Goal: Information Seeking & Learning: Compare options

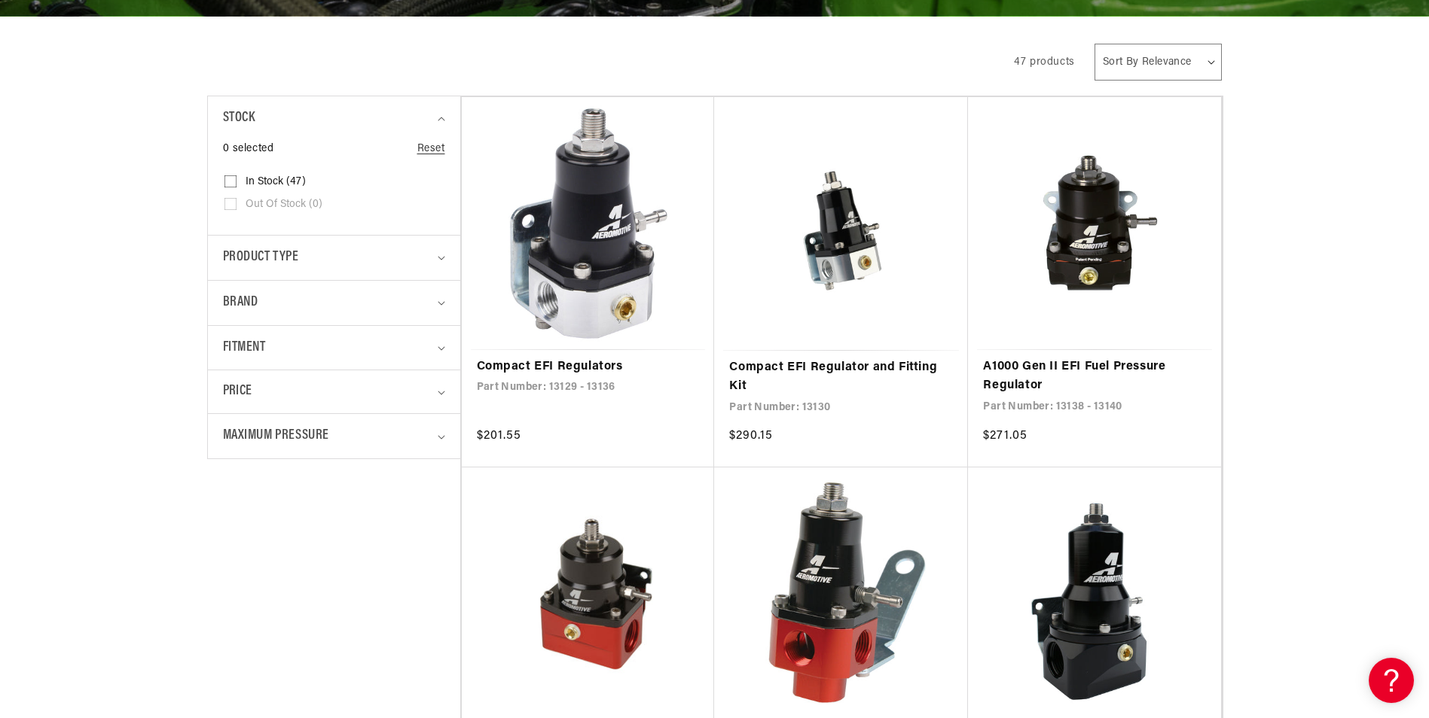
scroll to position [296, 0]
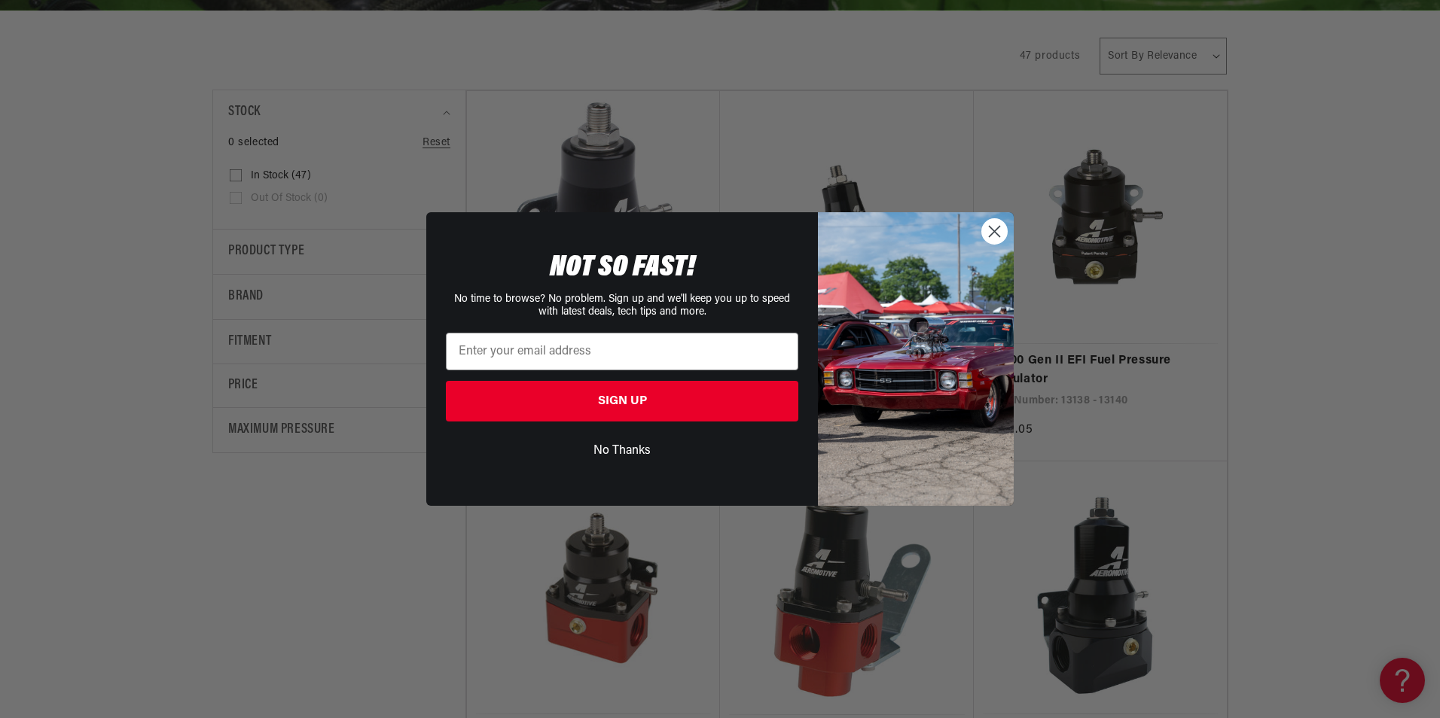
click at [990, 229] on circle "Close dialog" at bounding box center [994, 231] width 25 height 25
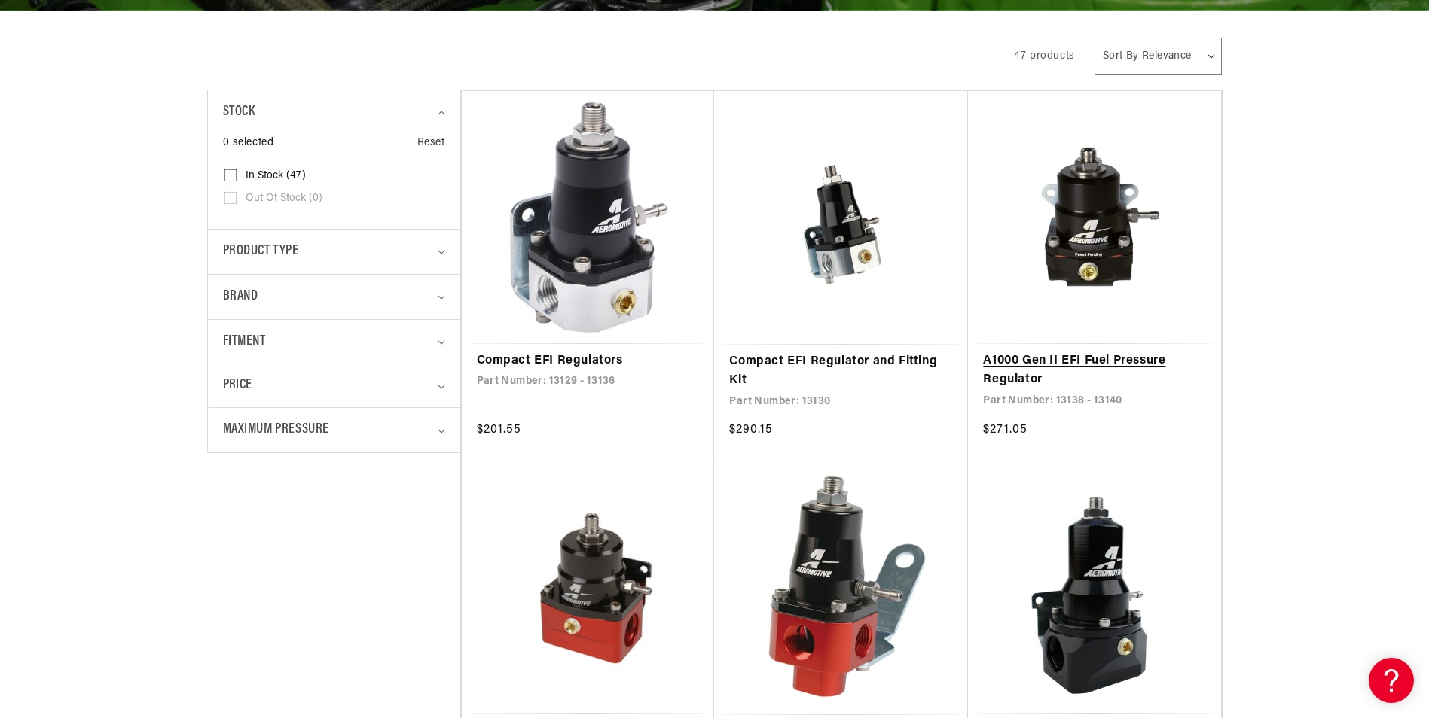
click at [1064, 355] on link "A1000 Gen II EFI Fuel Pressure Regulator" at bounding box center [1094, 371] width 223 height 38
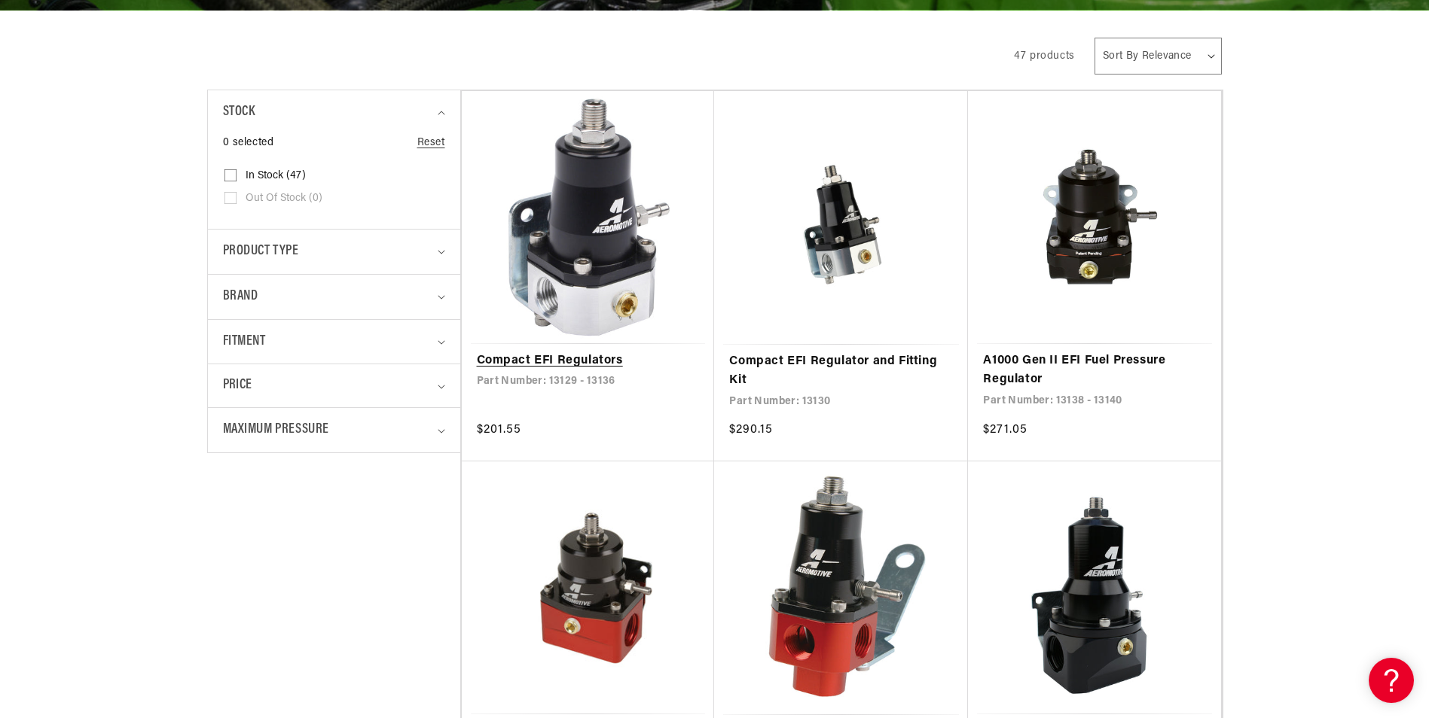
click at [570, 357] on link "Compact EFI Regulators" at bounding box center [588, 362] width 223 height 20
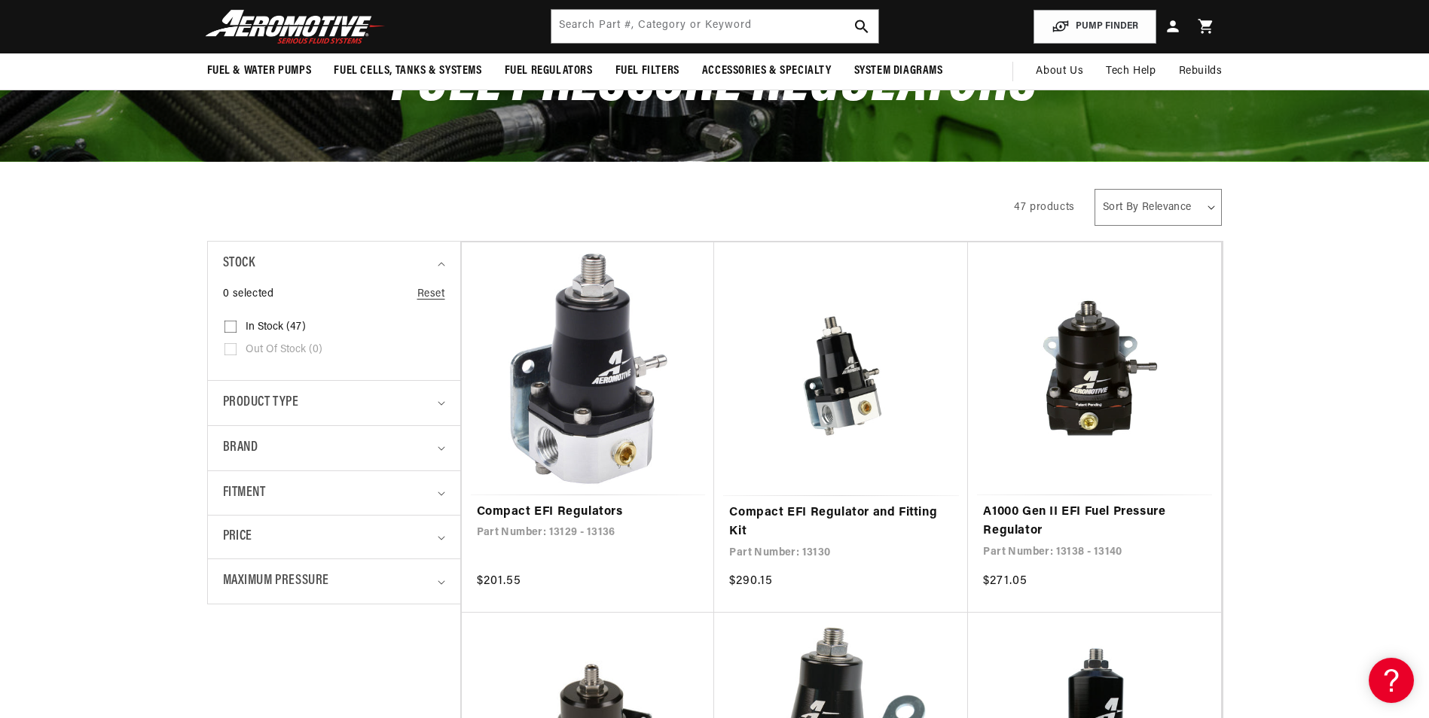
scroll to position [0, 0]
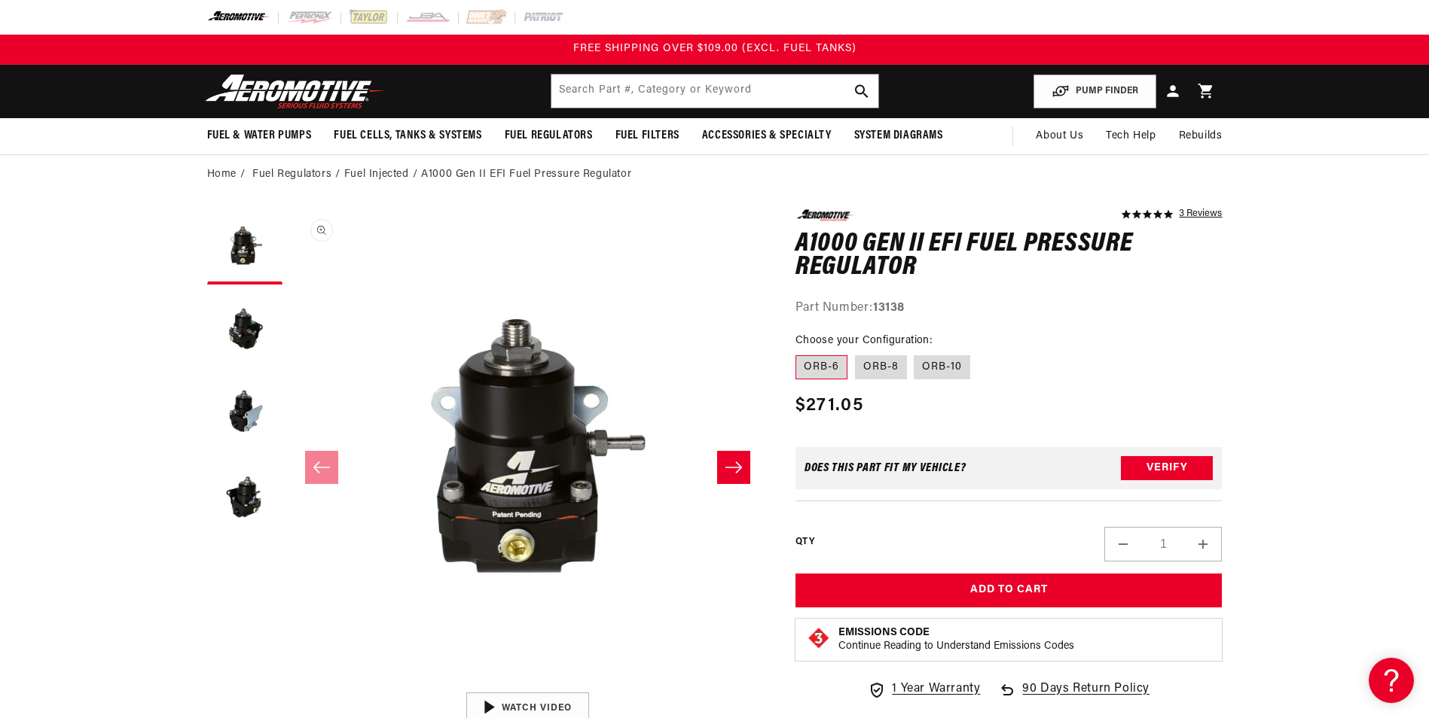
click at [290, 685] on button "Open media 1 in modal" at bounding box center [290, 685] width 0 height 0
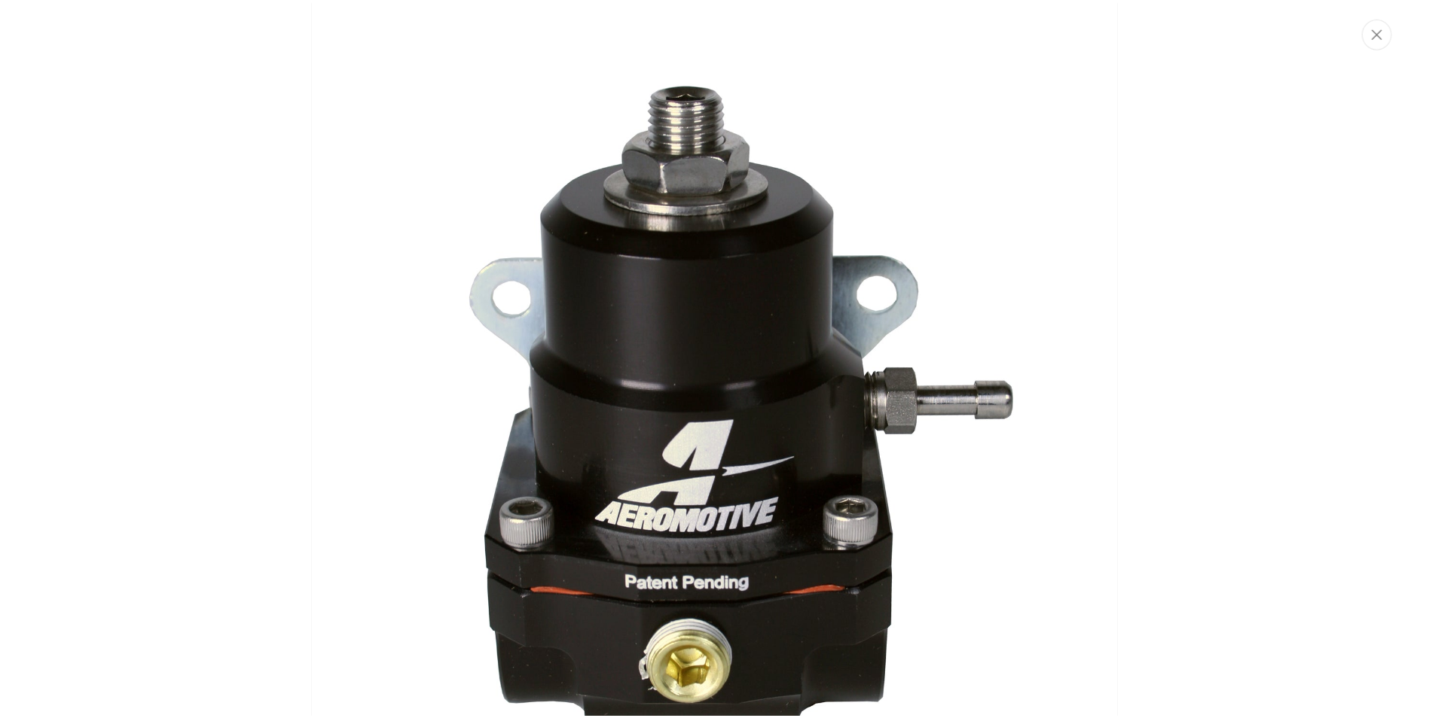
scroll to position [265, 0]
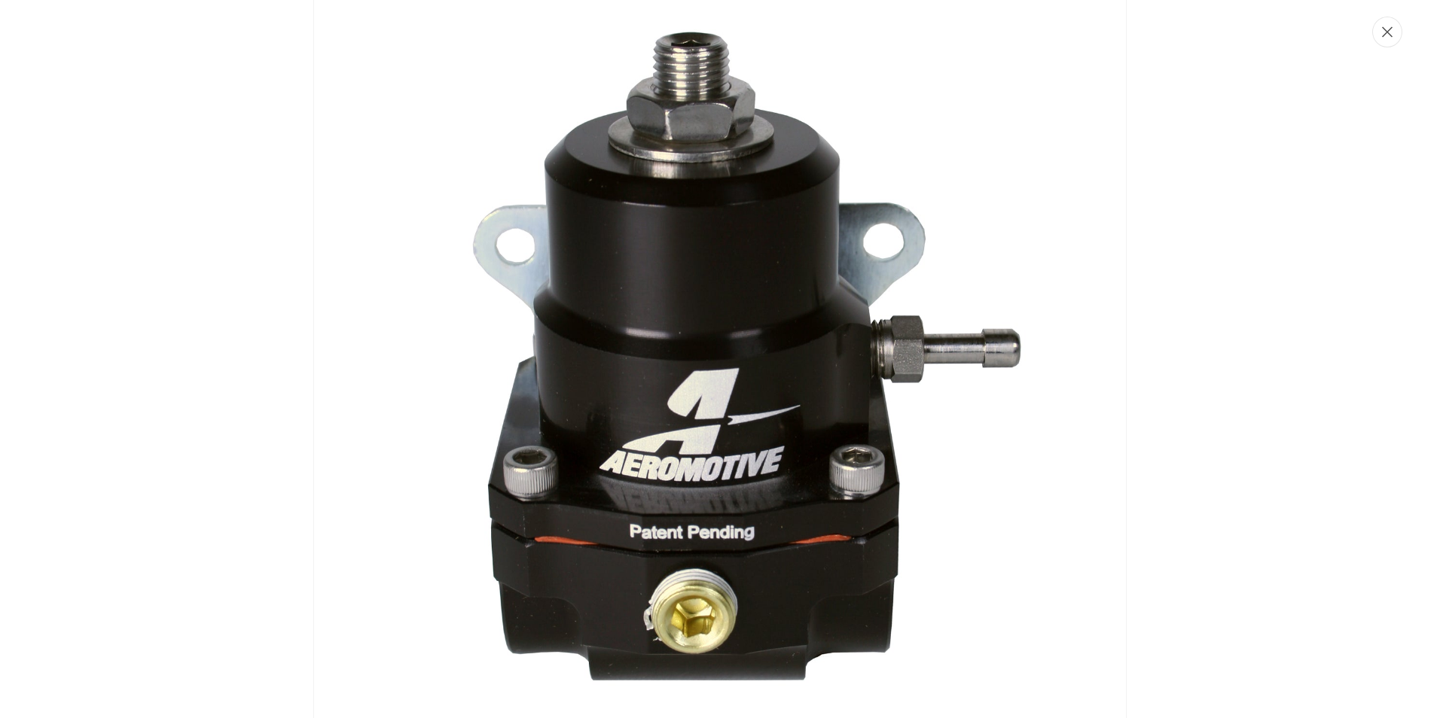
click at [1392, 38] on button "Close" at bounding box center [1387, 32] width 30 height 31
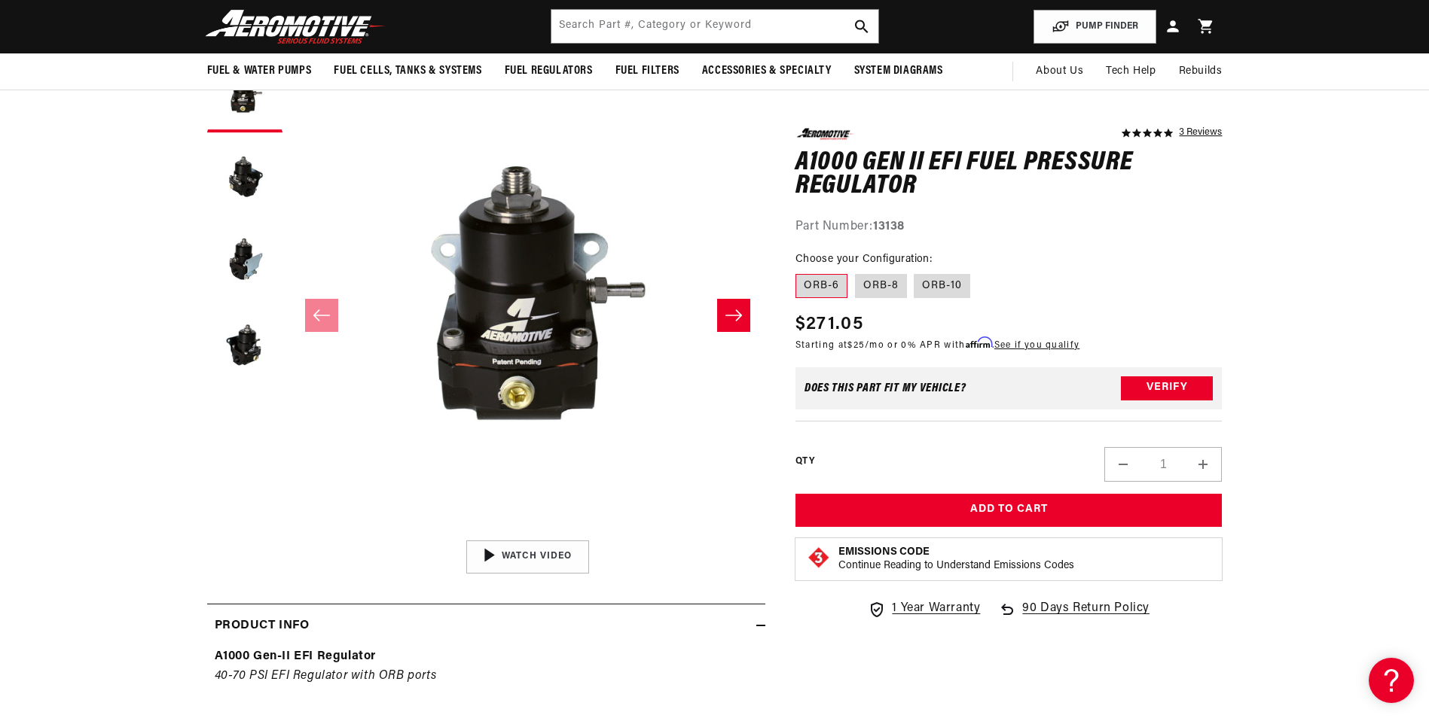
scroll to position [151, 0]
click at [878, 288] on label "ORB-8" at bounding box center [881, 286] width 52 height 24
click at [855, 272] on input "ORB-8" at bounding box center [855, 271] width 1 height 1
radio input "true"
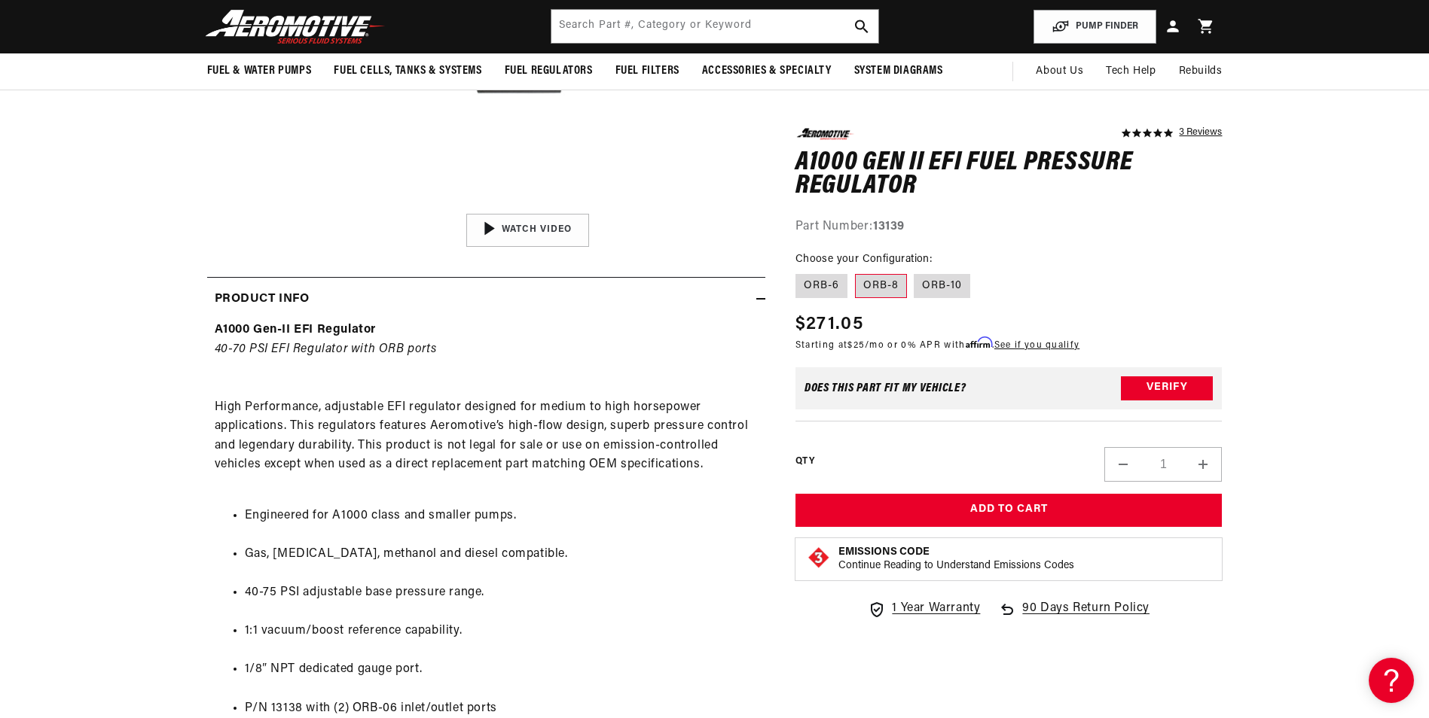
scroll to position [133, 0]
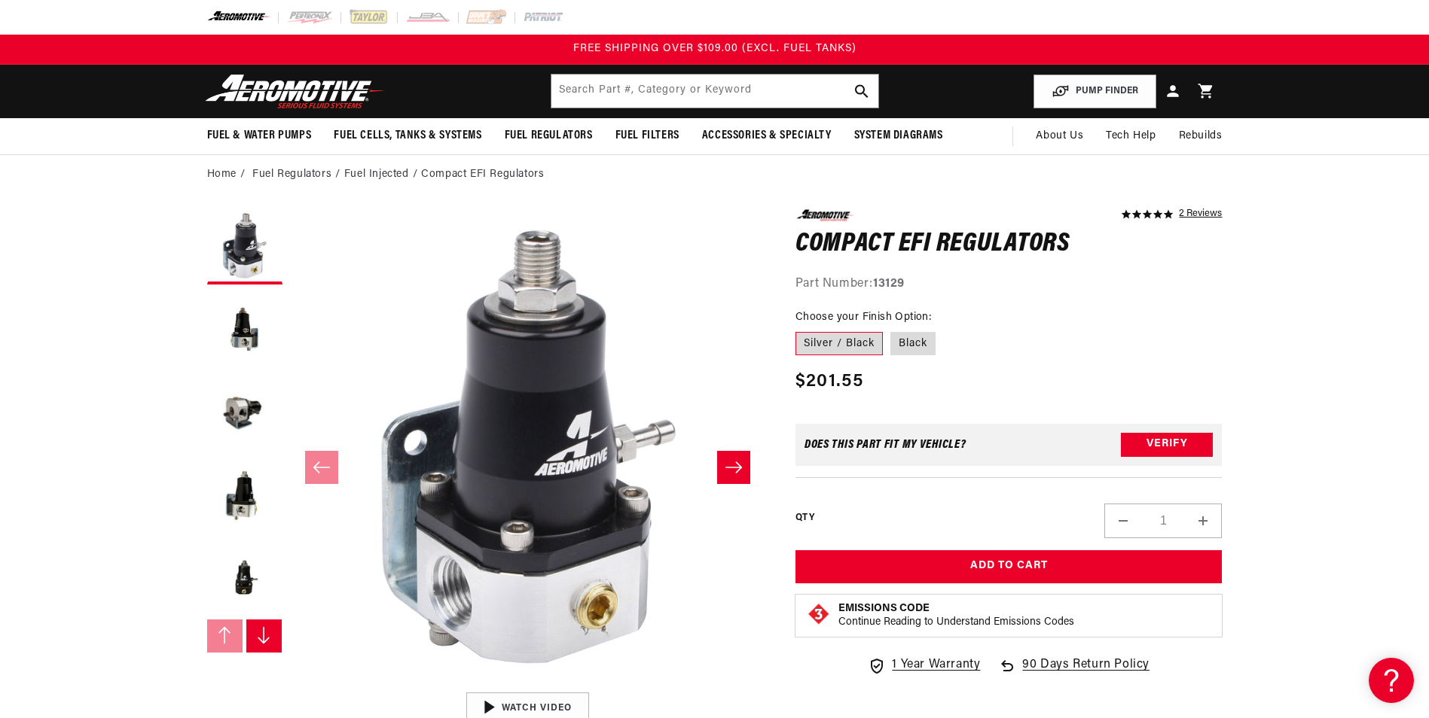
scroll to position [75, 0]
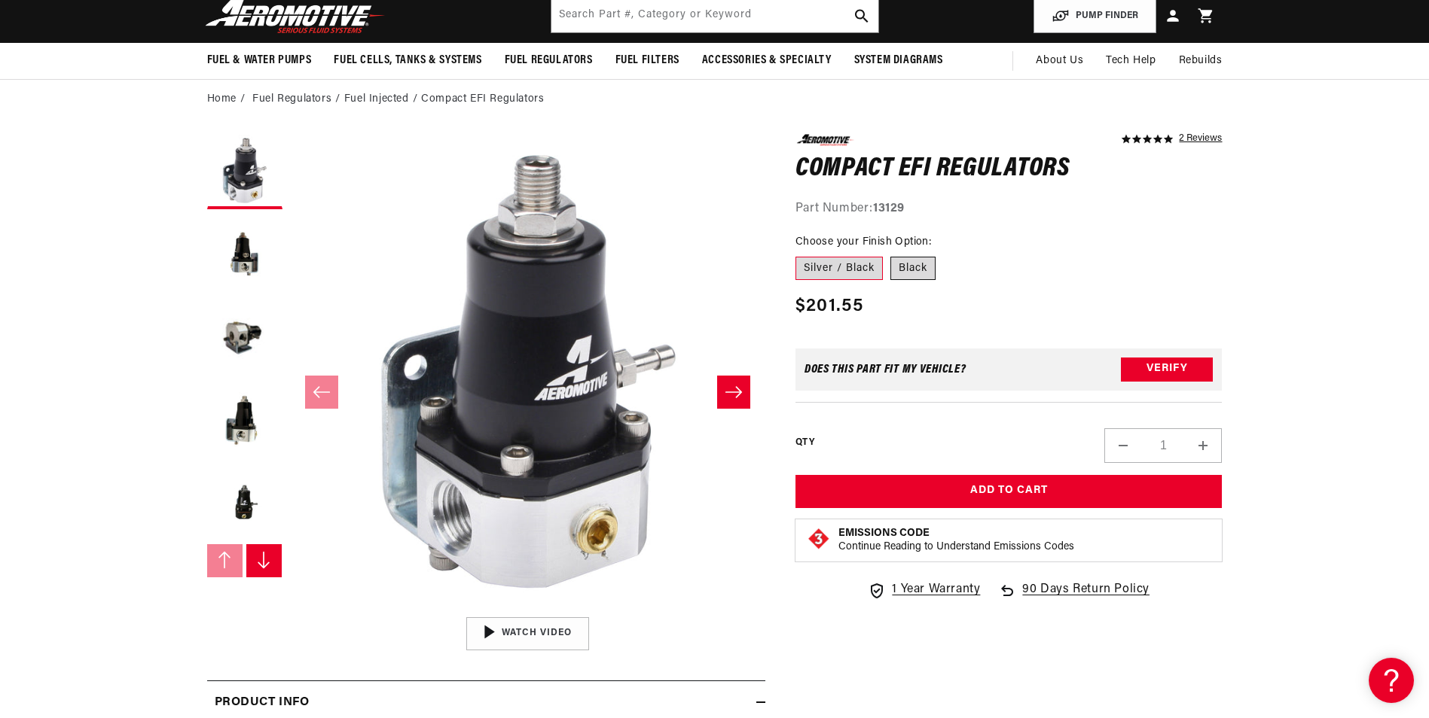
click at [933, 269] on label "Black" at bounding box center [912, 269] width 45 height 24
click at [891, 255] on input "Black" at bounding box center [890, 254] width 1 height 1
radio input "true"
